Goal: Information Seeking & Learning: Compare options

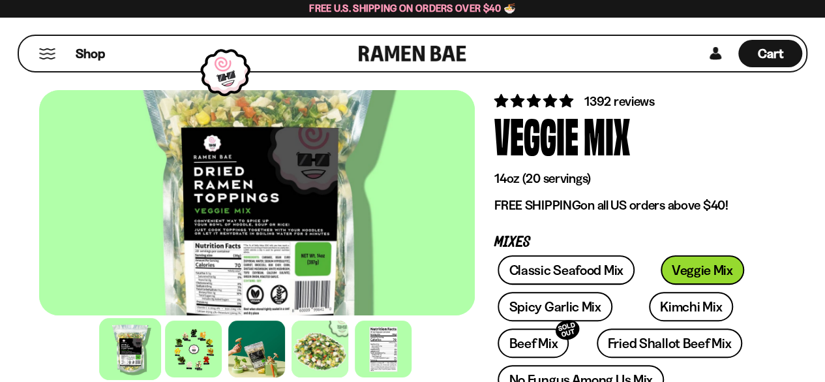
scroll to position [52, 0]
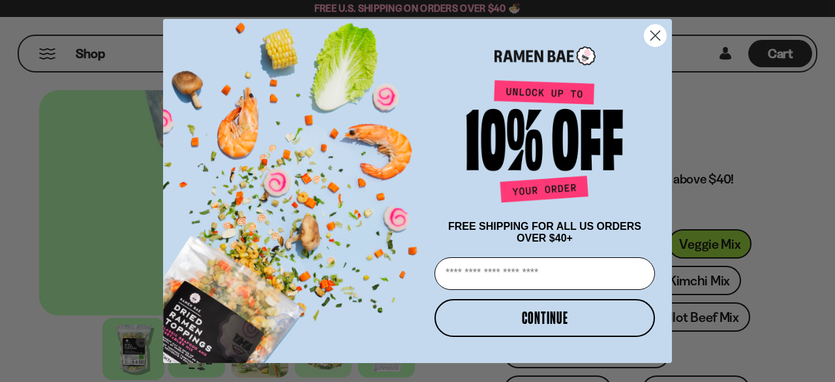
click at [655, 37] on circle "Close dialog" at bounding box center [656, 36] width 22 height 22
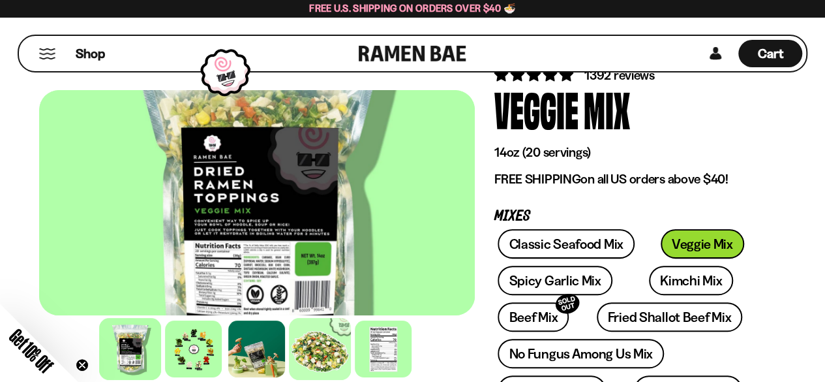
click at [324, 352] on div at bounding box center [321, 349] width 62 height 62
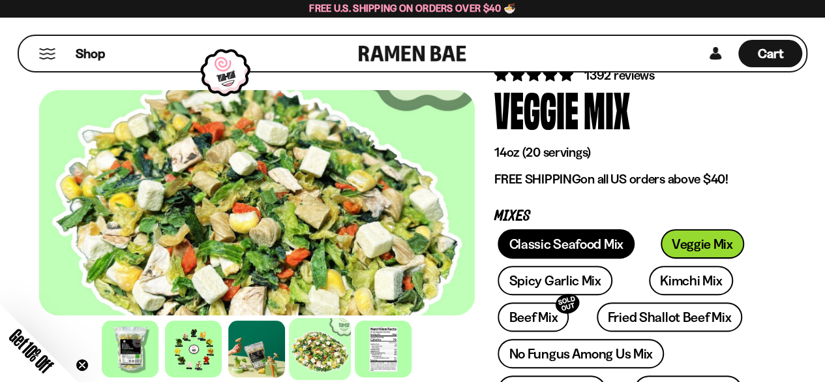
click at [573, 243] on link "Classic Seafood Mix" at bounding box center [566, 243] width 136 height 29
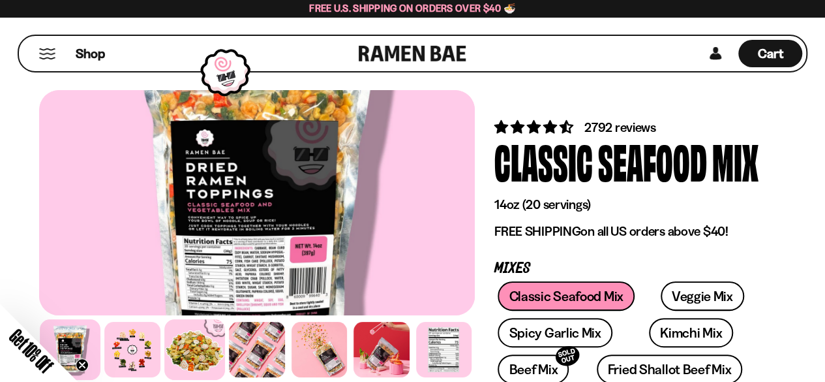
click at [177, 362] on div at bounding box center [194, 349] width 61 height 61
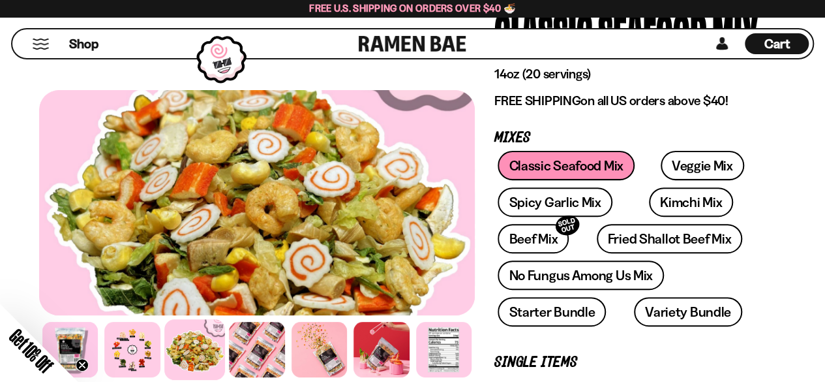
scroll to position [157, 0]
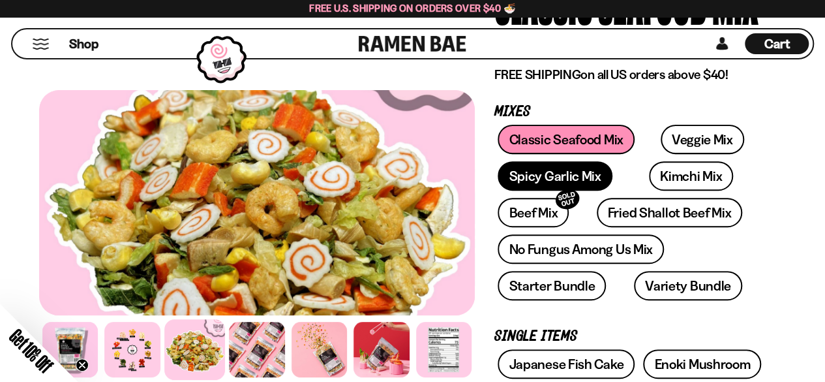
click at [560, 181] on link "Spicy Garlic Mix" at bounding box center [555, 175] width 114 height 29
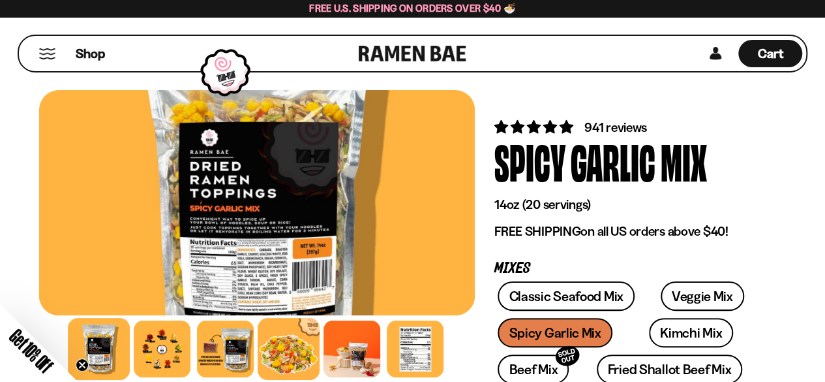
click at [289, 347] on div at bounding box center [289, 349] width 62 height 62
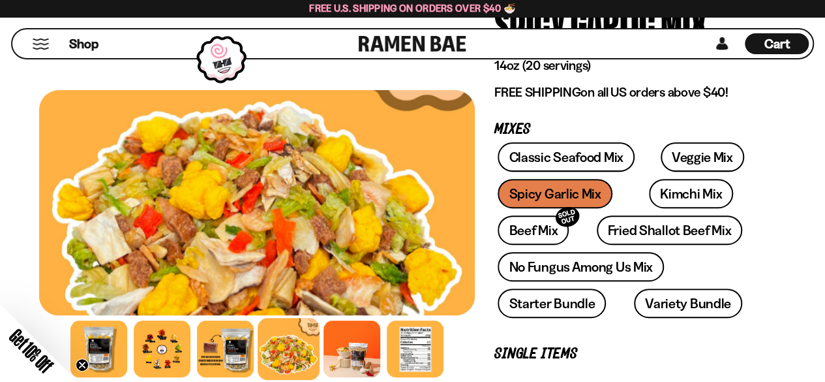
scroll to position [157, 0]
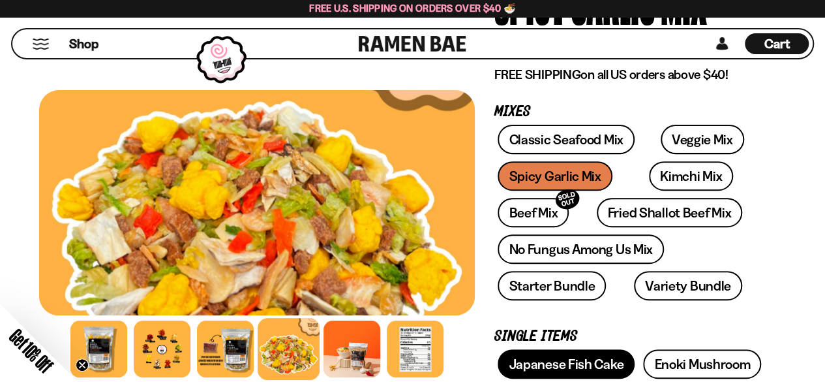
click at [585, 361] on link "Japanese Fish Cake" at bounding box center [566, 363] width 137 height 29
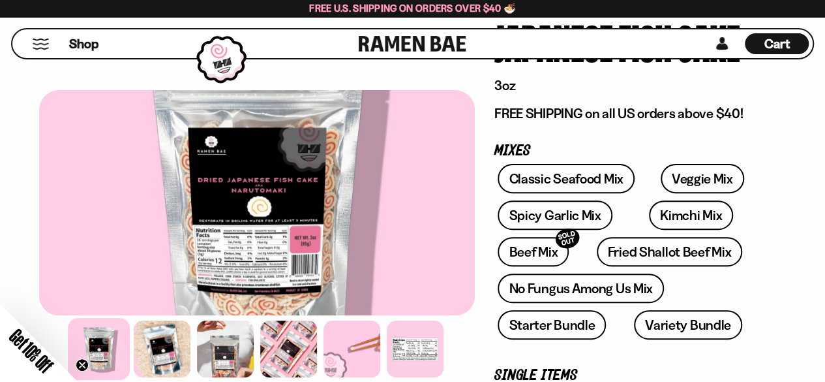
scroll to position [130, 0]
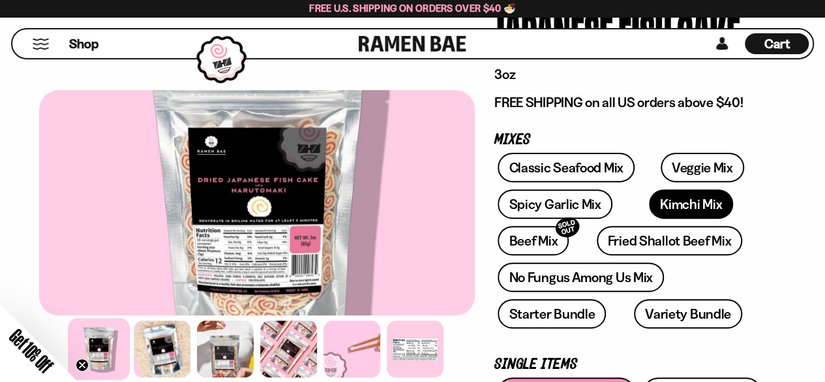
click at [663, 208] on link "Kimchi Mix" at bounding box center [691, 203] width 84 height 29
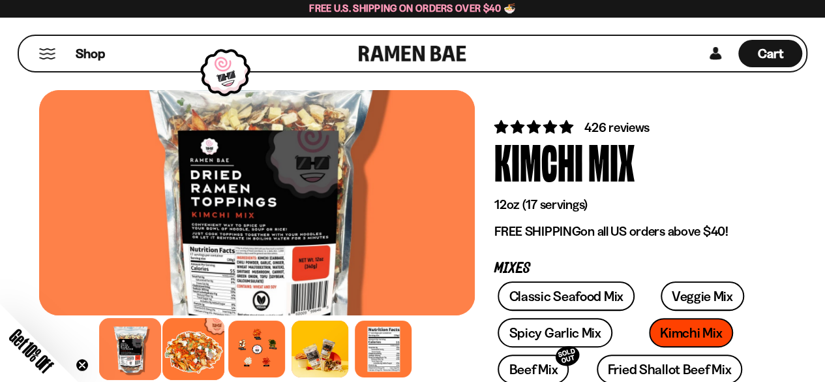
click at [201, 354] on div at bounding box center [194, 349] width 62 height 62
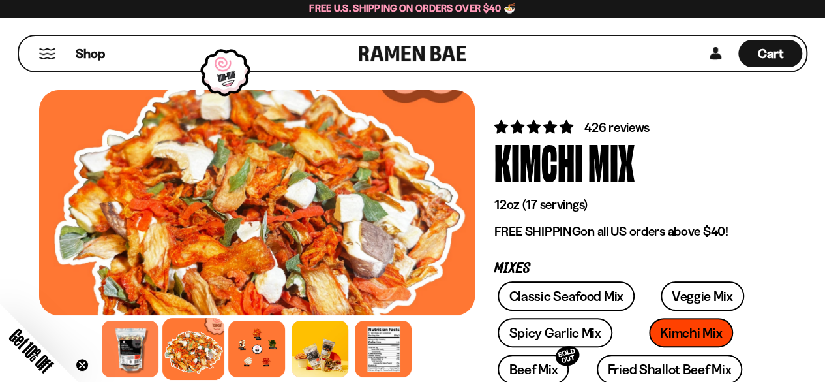
click at [762, 205] on p "12oz (17 servings)" at bounding box center [631, 204] width 272 height 16
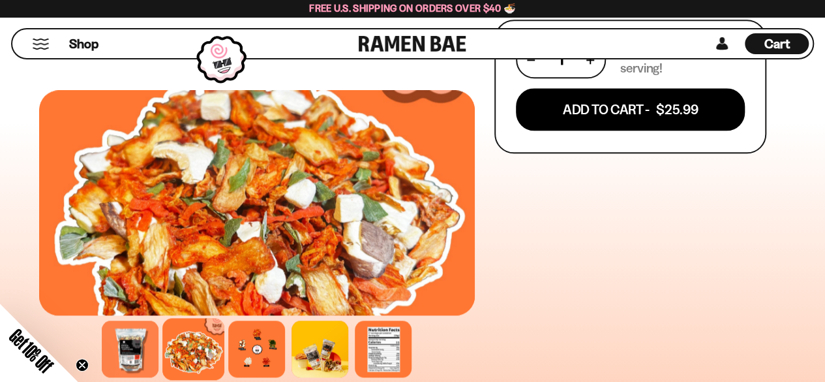
scroll to position [731, 0]
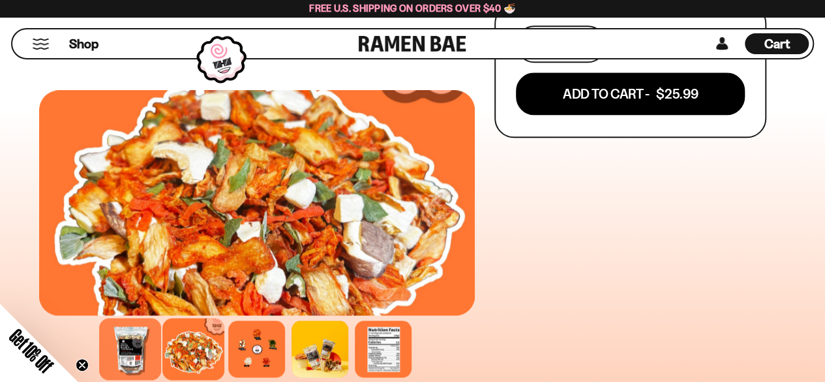
click at [123, 346] on div at bounding box center [131, 349] width 62 height 62
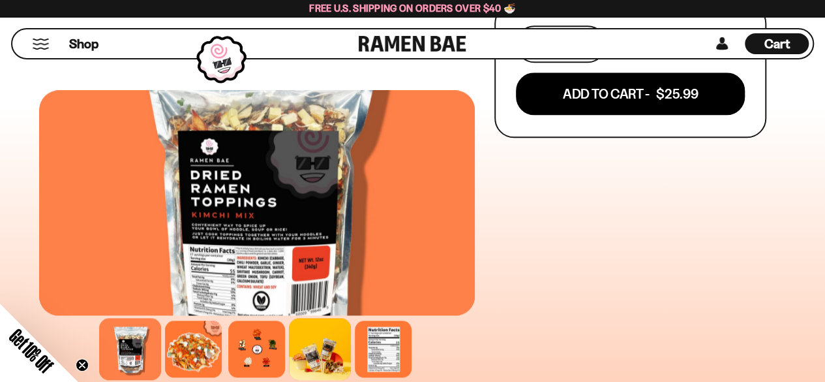
click at [321, 344] on div at bounding box center [321, 349] width 62 height 62
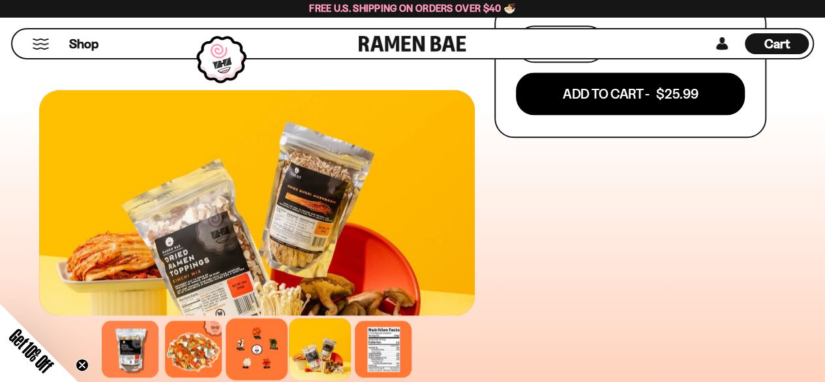
click at [256, 336] on div at bounding box center [257, 349] width 62 height 62
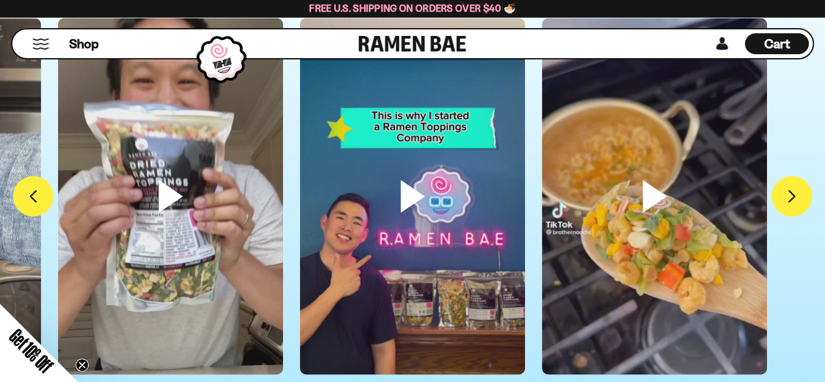
scroll to position [3862, 0]
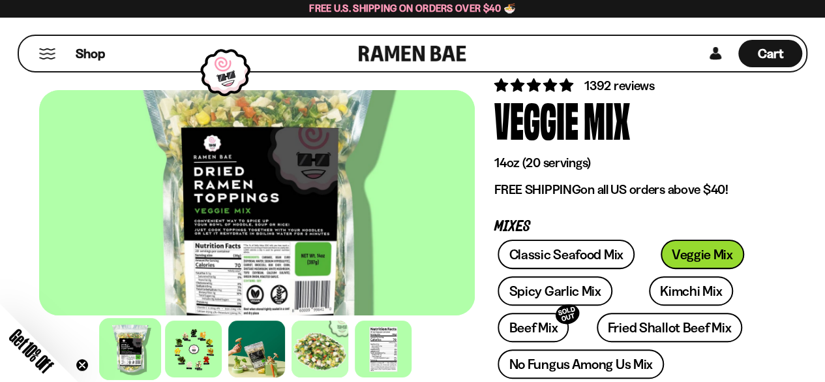
scroll to position [52, 0]
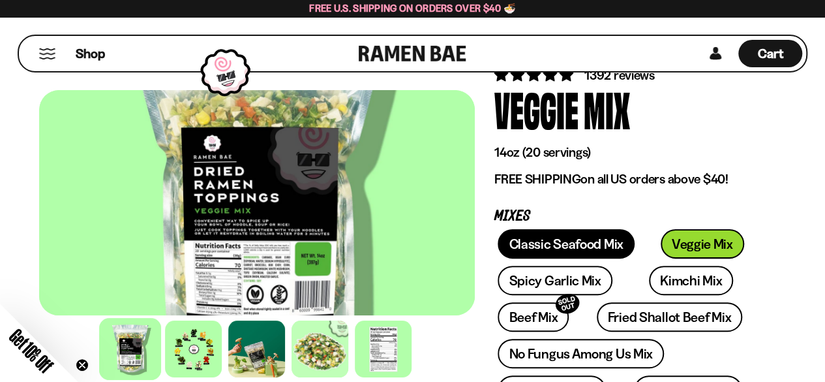
click at [554, 243] on link "Classic Seafood Mix" at bounding box center [566, 243] width 136 height 29
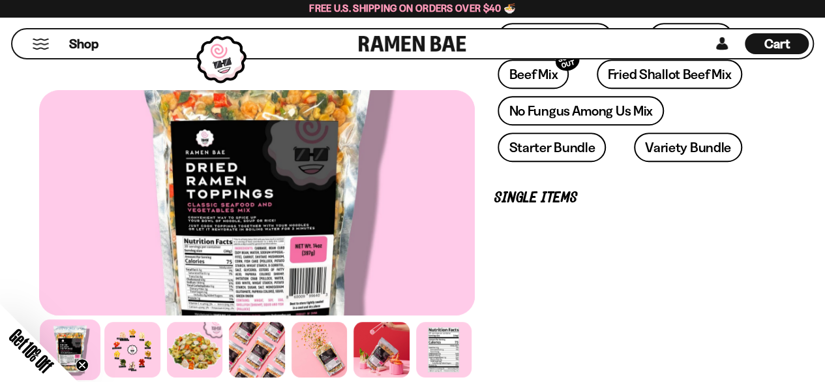
scroll to position [365, 0]
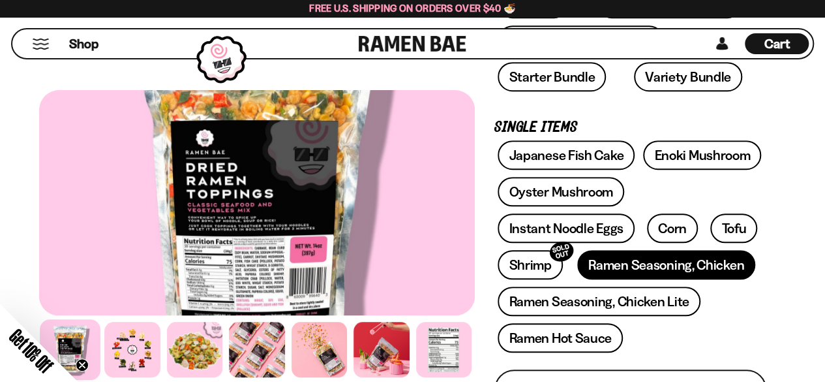
click at [700, 273] on link "Ramen Seasoning, Chicken" at bounding box center [666, 264] width 178 height 29
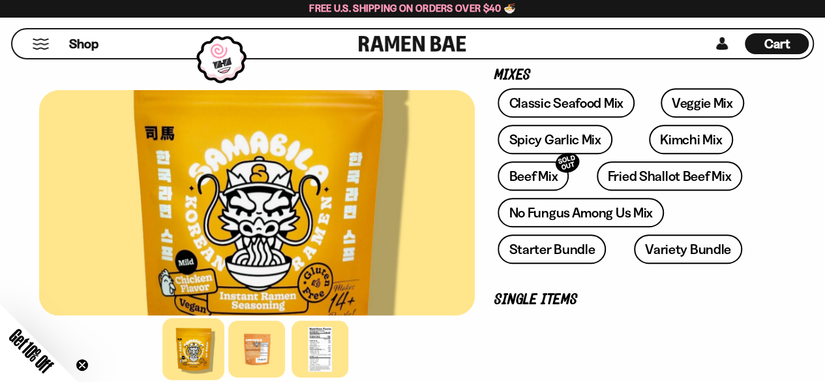
scroll to position [319, 0]
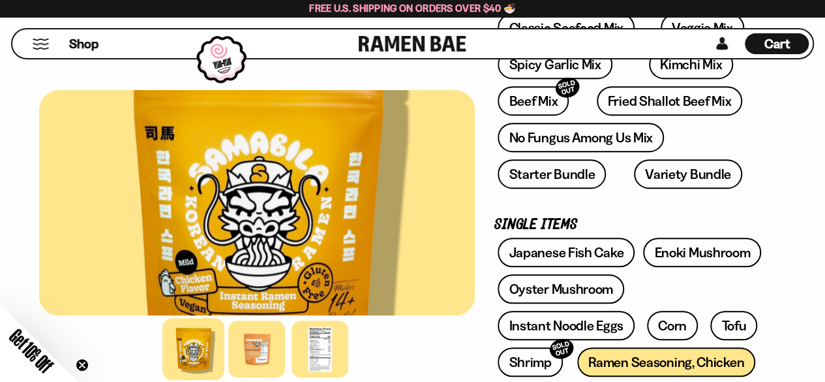
drag, startPoint x: 468, startPoint y: 350, endPoint x: 405, endPoint y: 343, distance: 63.7
click at [405, 343] on div at bounding box center [257, 348] width 436 height 63
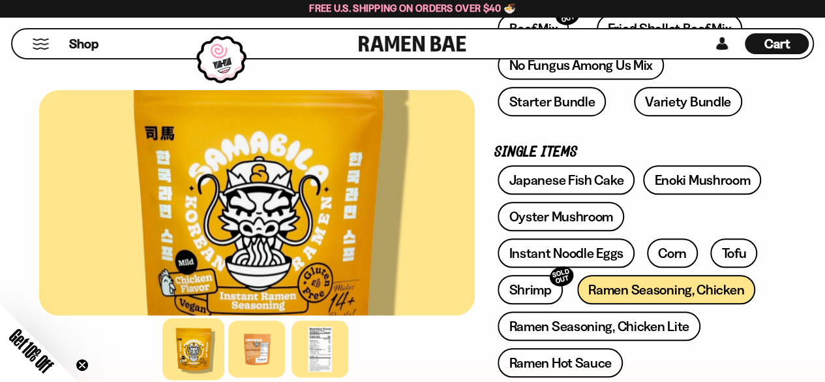
scroll to position [423, 0]
